Goal: Task Accomplishment & Management: Manage account settings

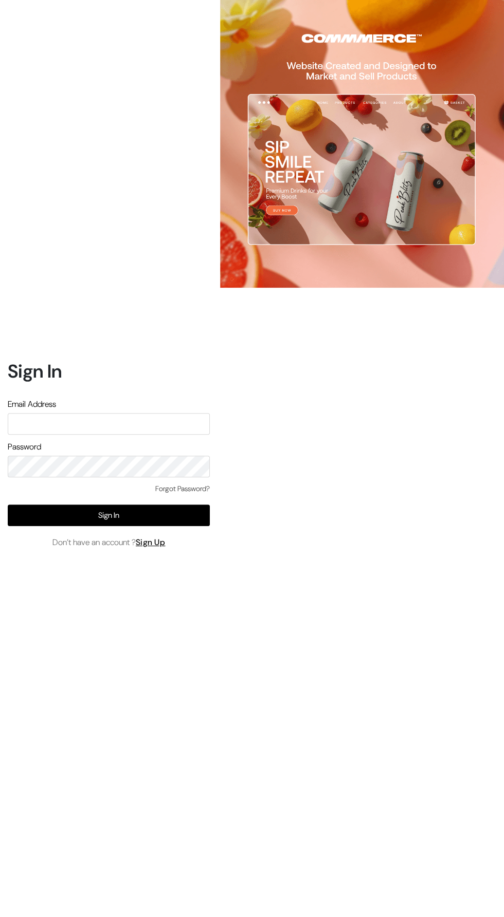
click at [47, 435] on input "text" at bounding box center [109, 424] width 202 height 22
type input "ansaziz777@gmail.com"
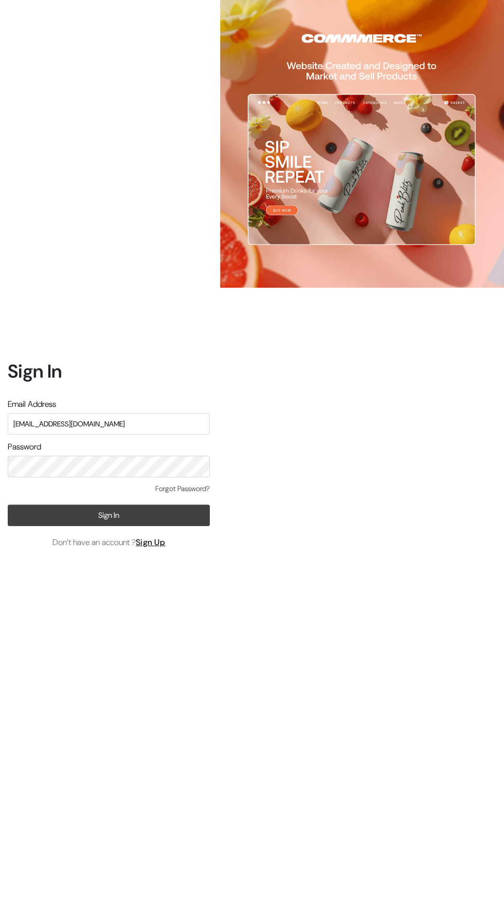
click at [35, 526] on button "Sign In" at bounding box center [109, 516] width 202 height 22
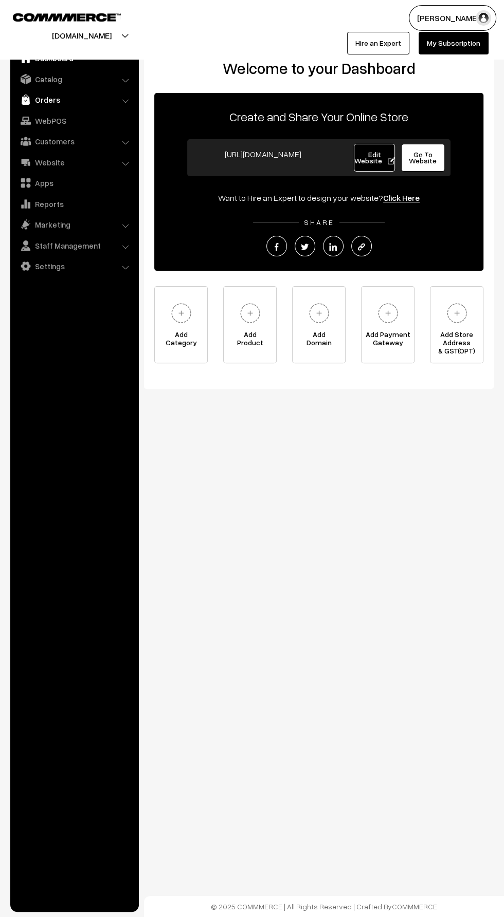
click at [33, 98] on link "Orders" at bounding box center [74, 99] width 122 height 18
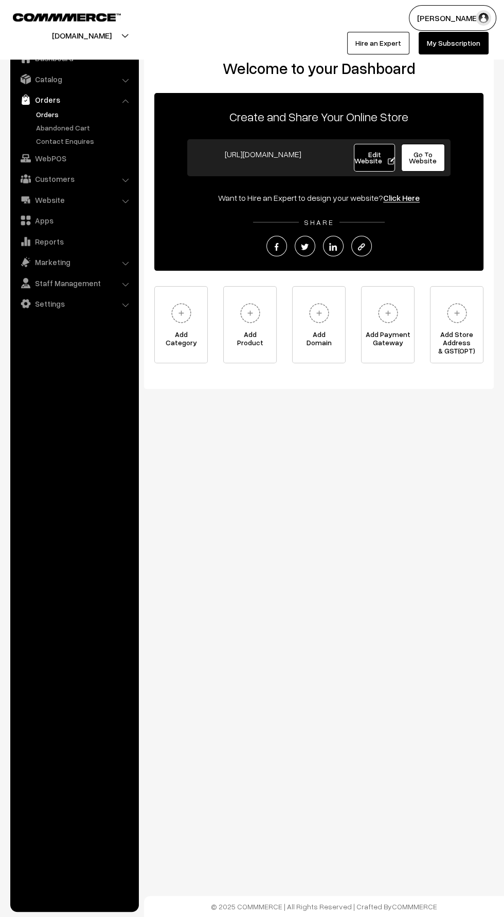
click at [49, 116] on link "Orders" at bounding box center [84, 114] width 102 height 11
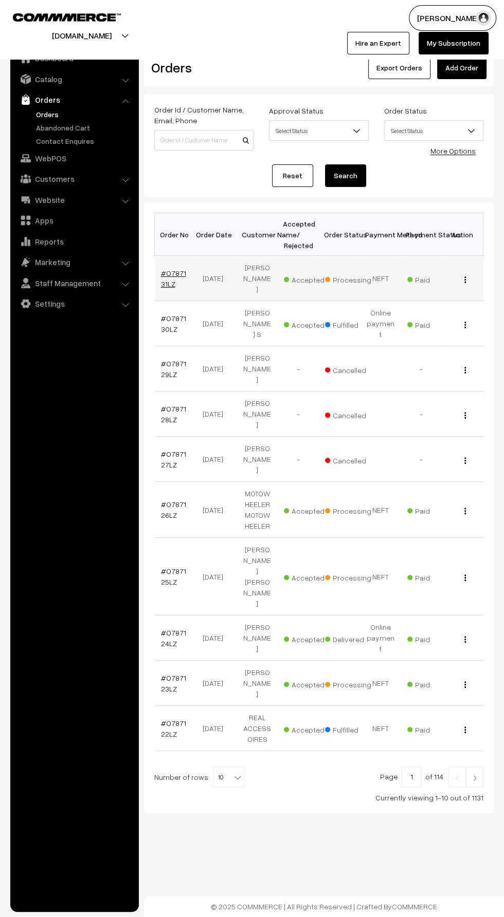
click at [182, 275] on link "#O787131LZ" at bounding box center [173, 279] width 25 height 20
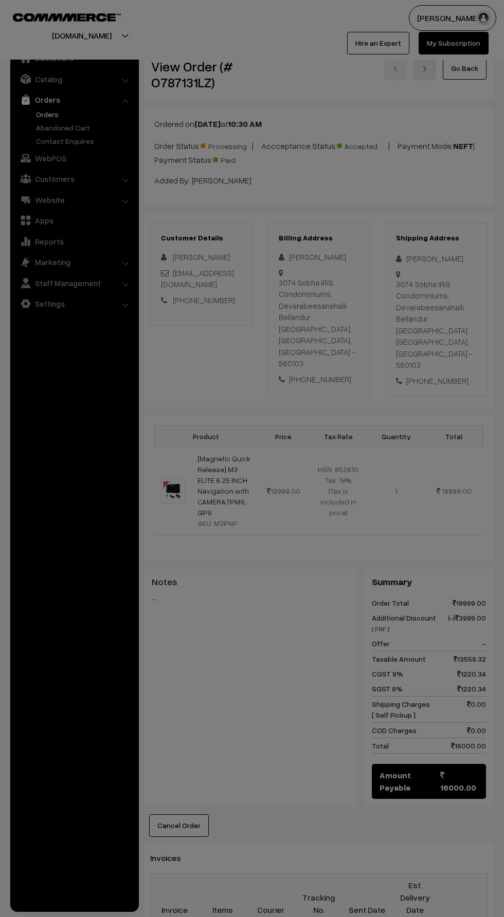
scroll to position [225, 0]
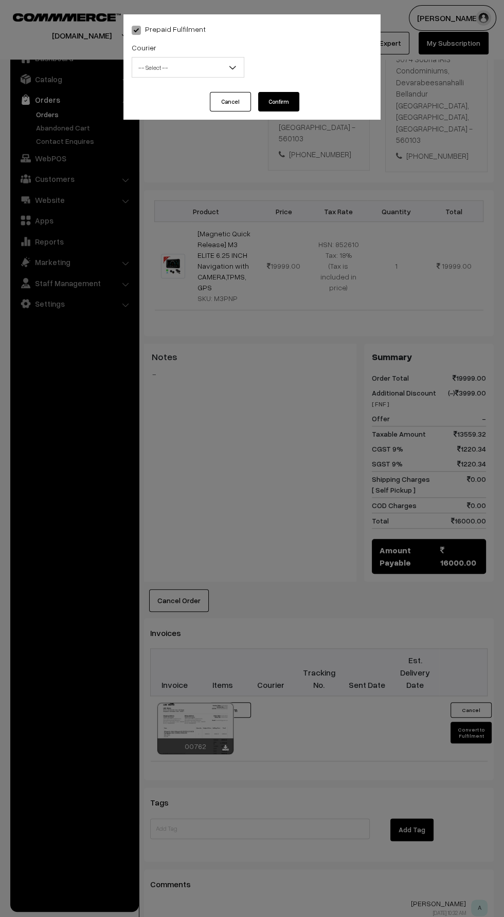
click at [150, 68] on span "-- Select --" at bounding box center [188, 68] width 112 height 18
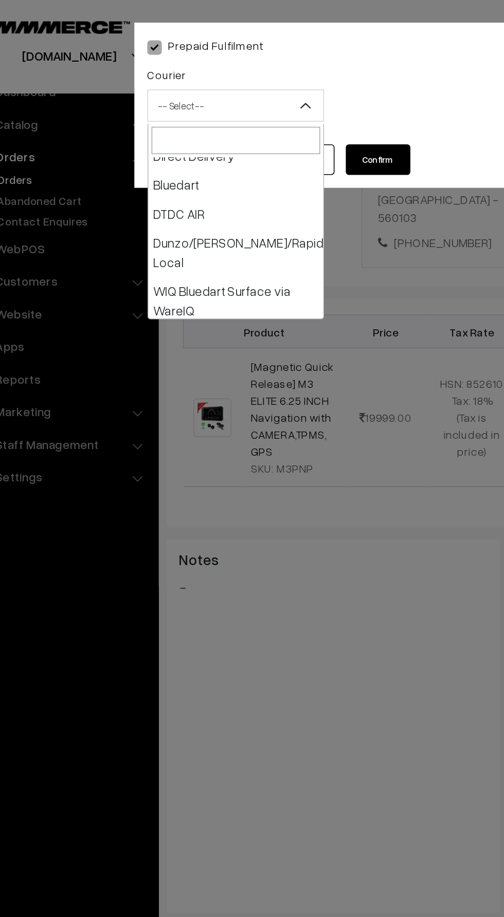
scroll to position [104, 0]
select select "8"
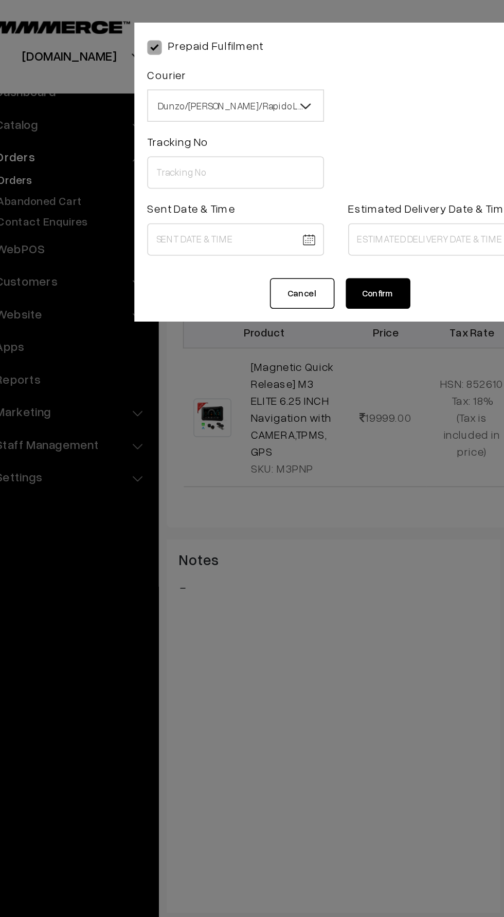
click at [276, 187] on button "Confirm" at bounding box center [278, 187] width 41 height 20
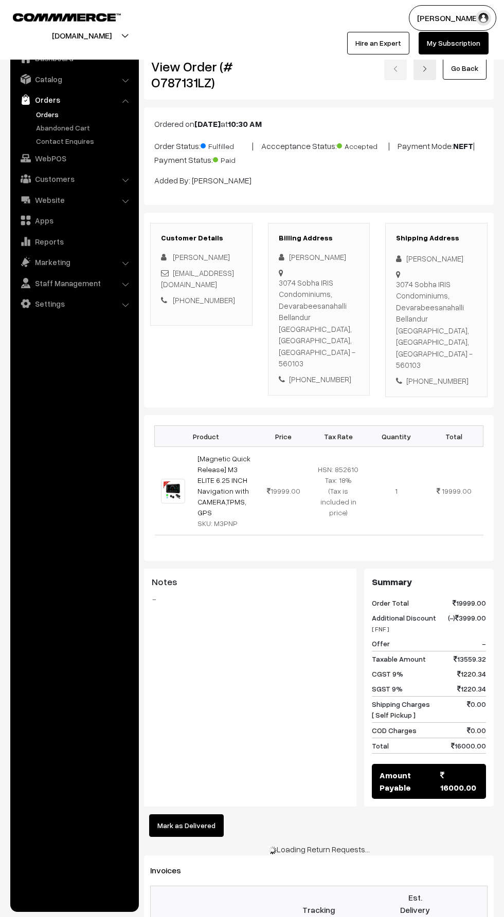
scroll to position [225, 0]
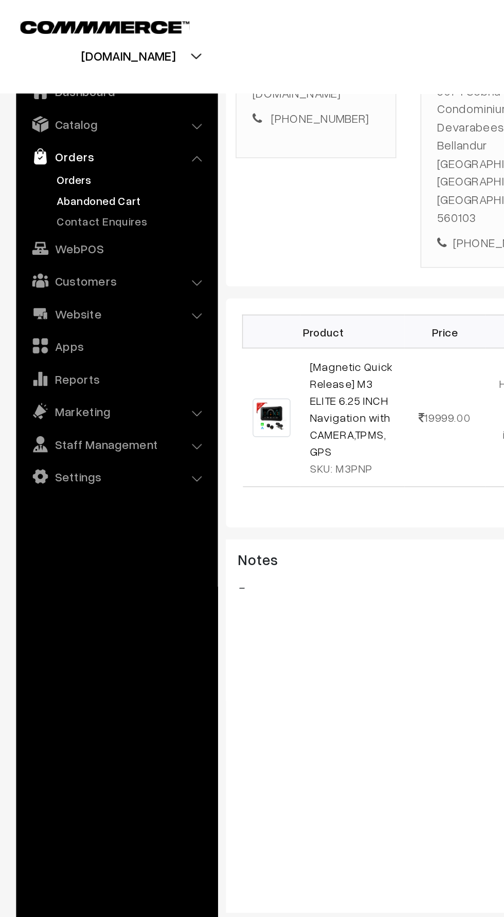
click at [40, 125] on link "Abandoned Cart" at bounding box center [84, 127] width 102 height 11
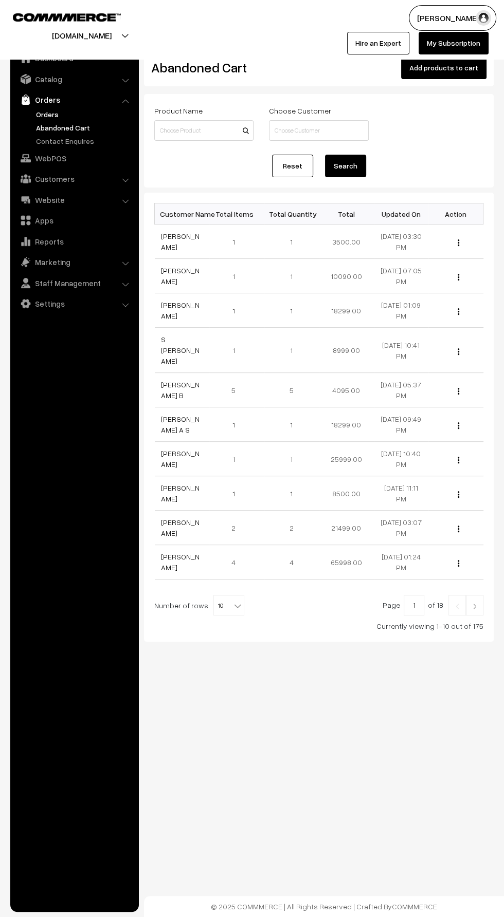
click at [54, 114] on link "Orders" at bounding box center [84, 114] width 102 height 11
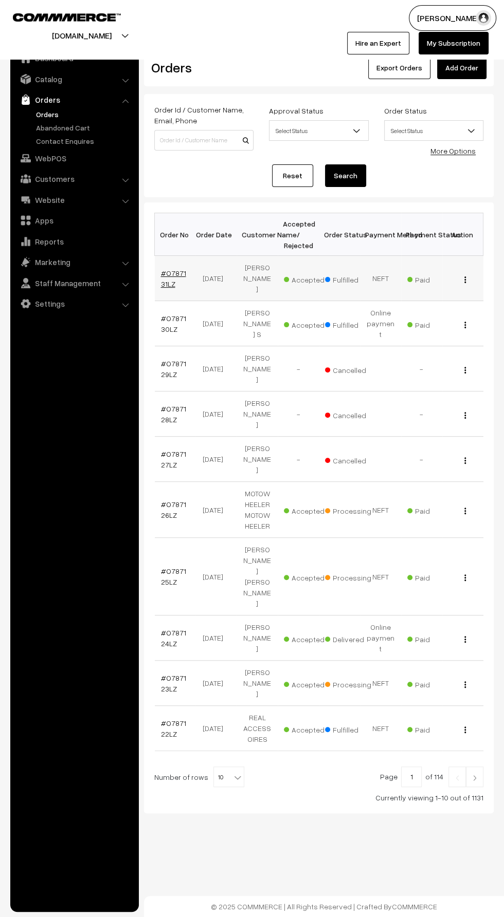
click at [173, 274] on link "#O787131LZ" at bounding box center [173, 279] width 25 height 20
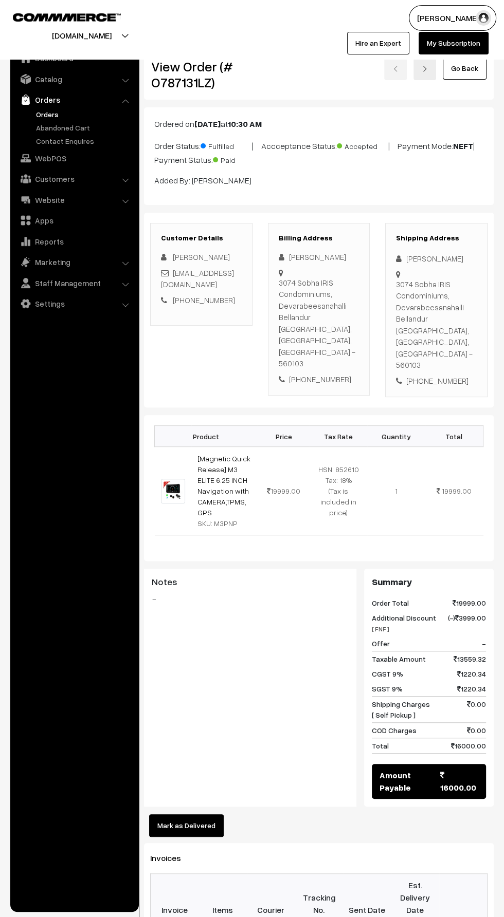
click at [206, 814] on button "Mark as Delivered" at bounding box center [186, 825] width 75 height 23
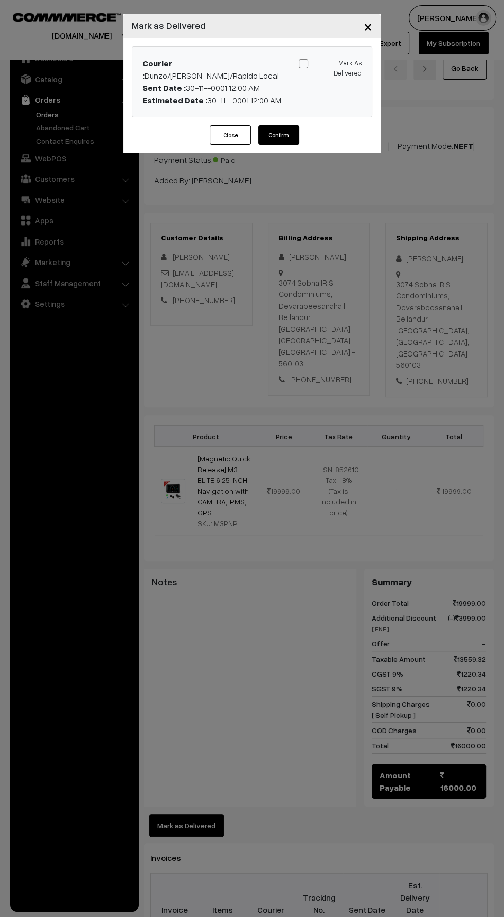
click at [305, 62] on span at bounding box center [303, 63] width 9 height 9
click at [325, 62] on input "Mark As Delivered" at bounding box center [328, 62] width 7 height 7
checkbox input "true"
click at [273, 125] on button "Confirm" at bounding box center [278, 135] width 41 height 20
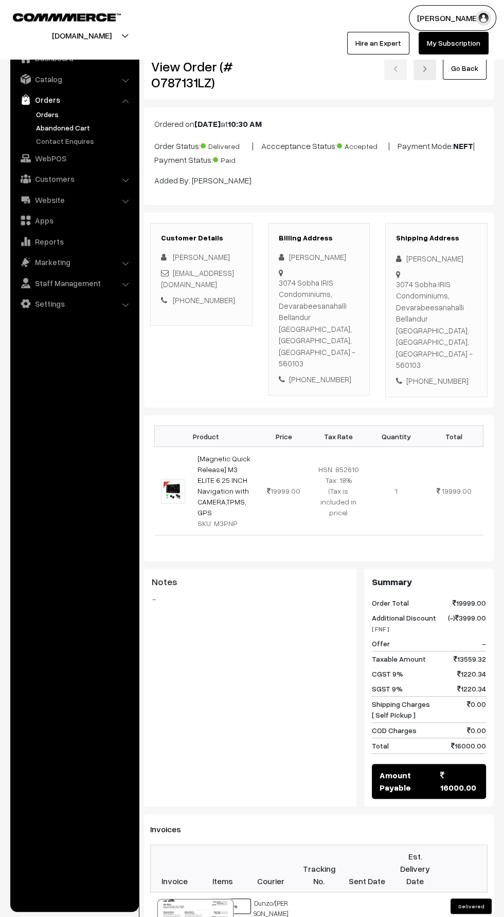
click at [46, 124] on link "Abandoned Cart" at bounding box center [84, 127] width 102 height 11
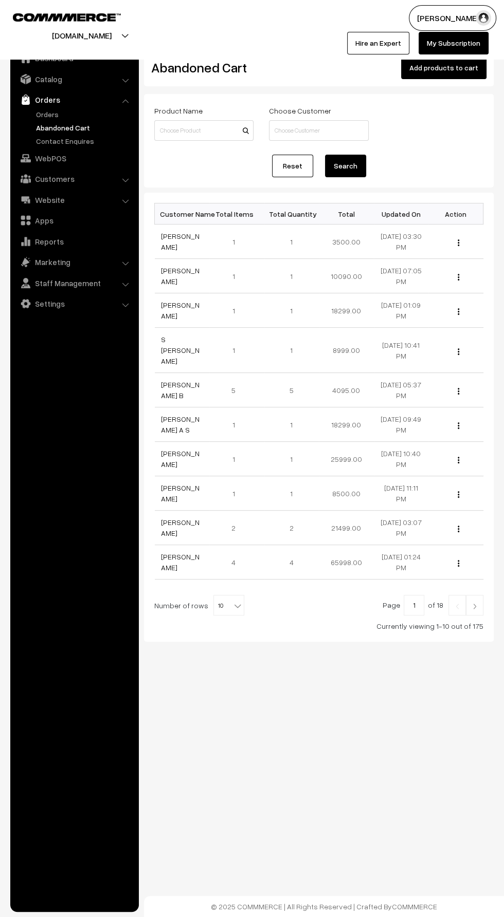
click at [55, 105] on link "Orders" at bounding box center [74, 99] width 122 height 18
click at [59, 113] on link "Orders" at bounding box center [84, 114] width 102 height 11
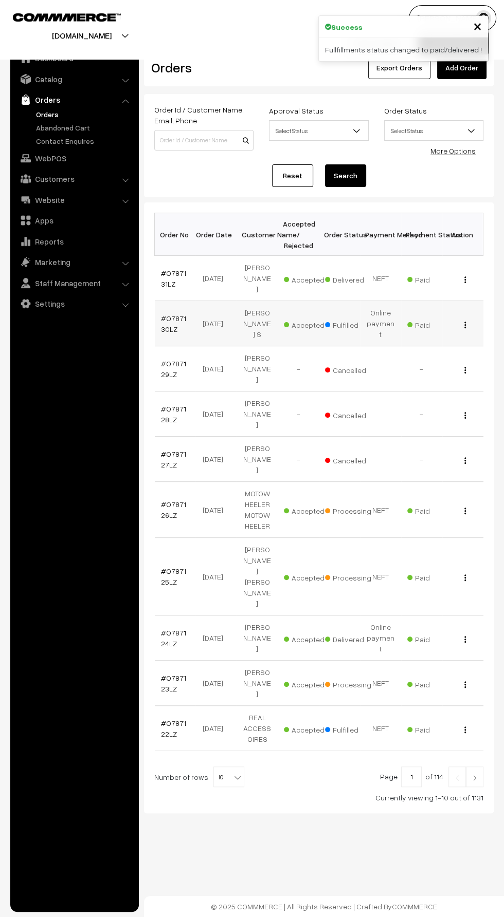
click at [170, 301] on td "#O787130LZ" at bounding box center [175, 323] width 41 height 45
click at [168, 314] on link "#O787130LZ" at bounding box center [173, 324] width 25 height 20
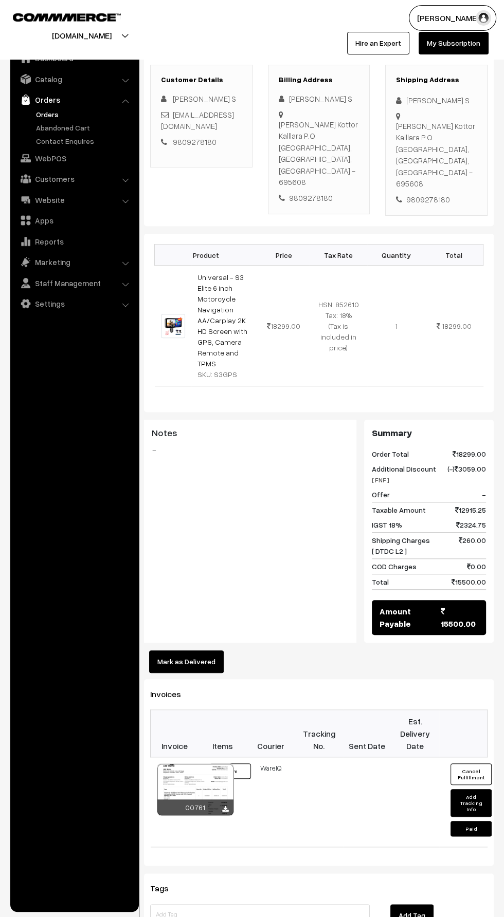
scroll to position [323, 0]
